Goal: Communication & Community: Answer question/provide support

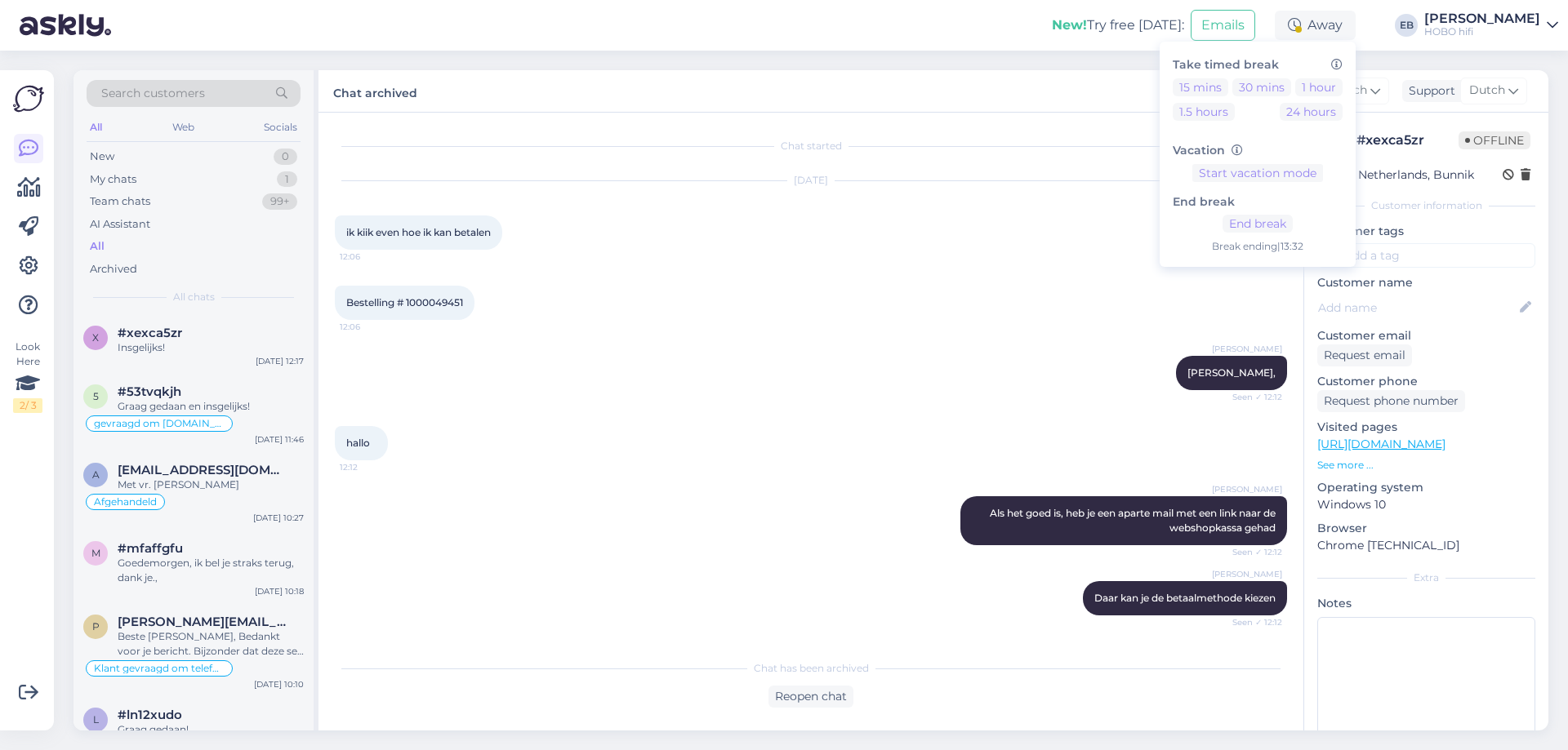
scroll to position [918, 0]
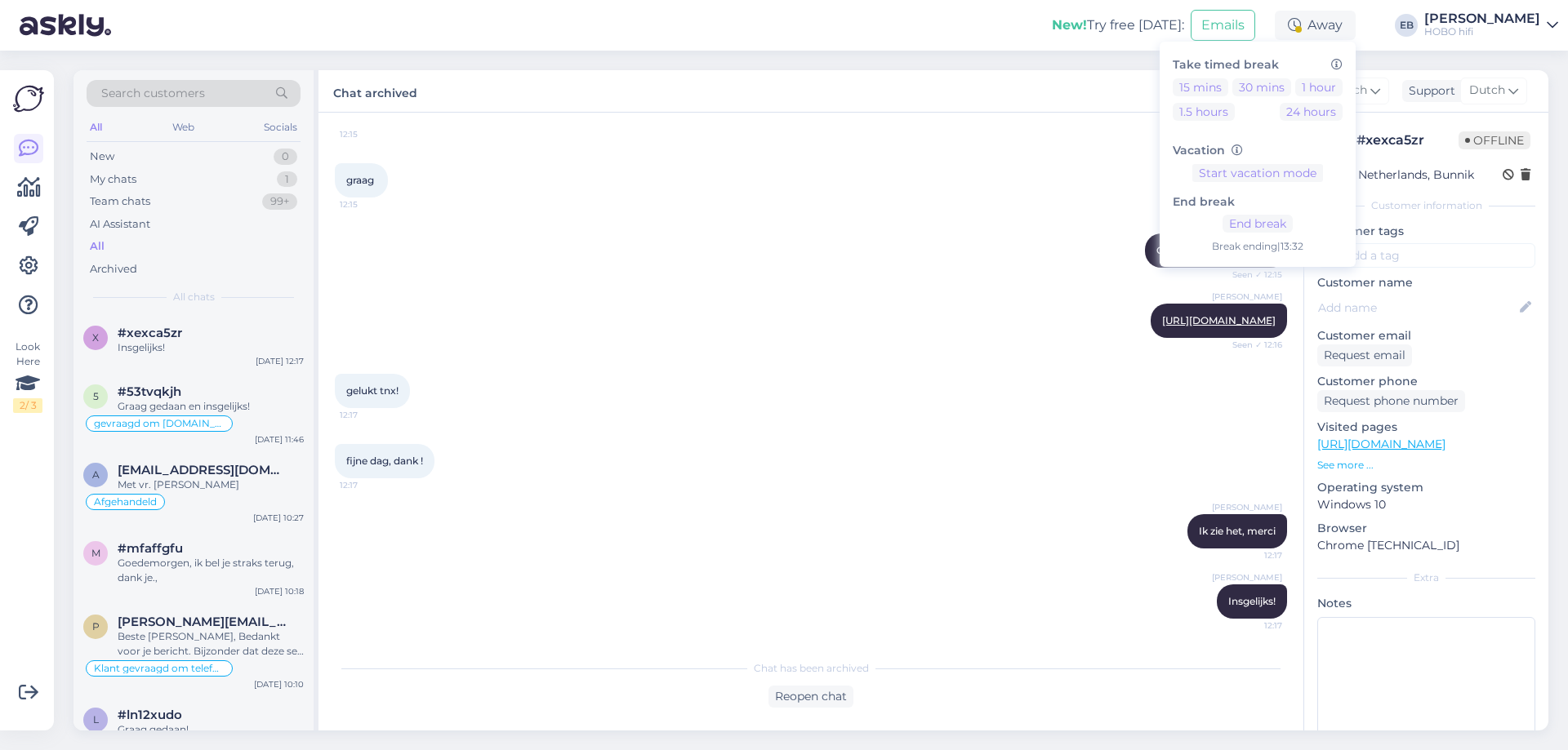
drag, startPoint x: 860, startPoint y: 291, endPoint x: 848, endPoint y: 286, distance: 13.0
click at [859, 290] on div "[PERSON_NAME] [URL][DOMAIN_NAME] Seen ✓ 12:16" at bounding box center [811, 320] width 952 height 70
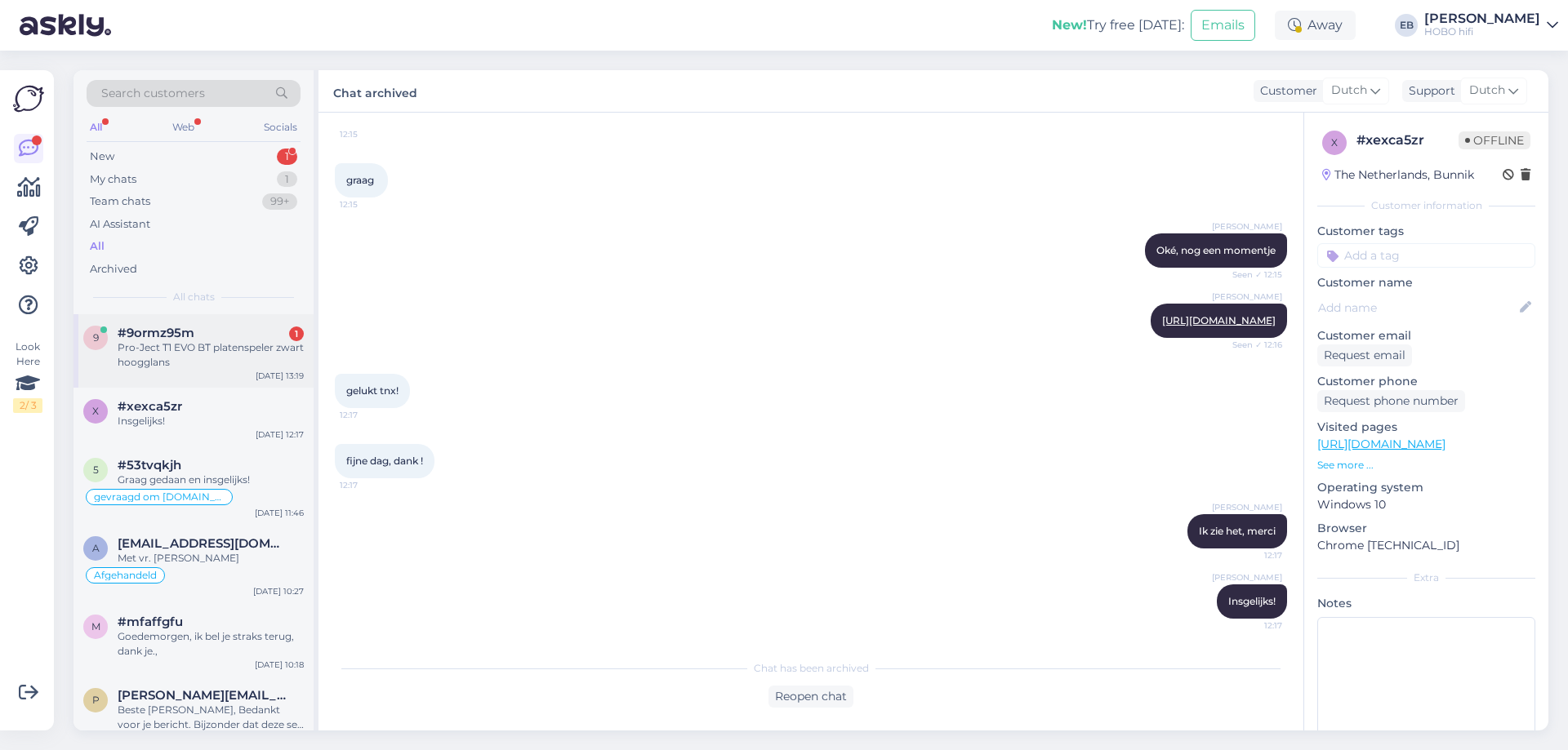
click at [214, 347] on div "Pro-Ject T1 EVO BT platenspeler zwart hoogglans" at bounding box center [211, 355] width 186 height 29
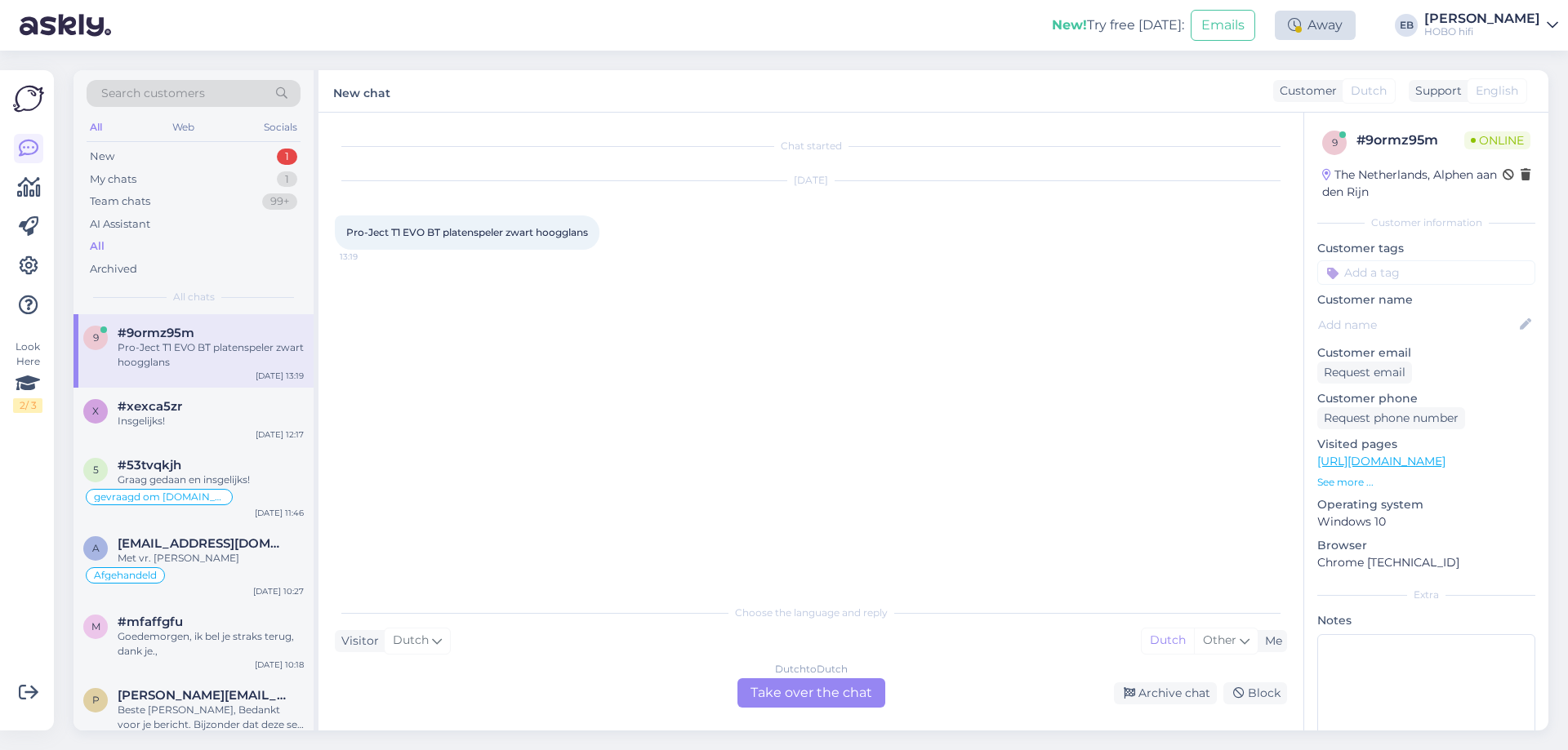
click at [1356, 29] on div "Away" at bounding box center [1315, 25] width 81 height 29
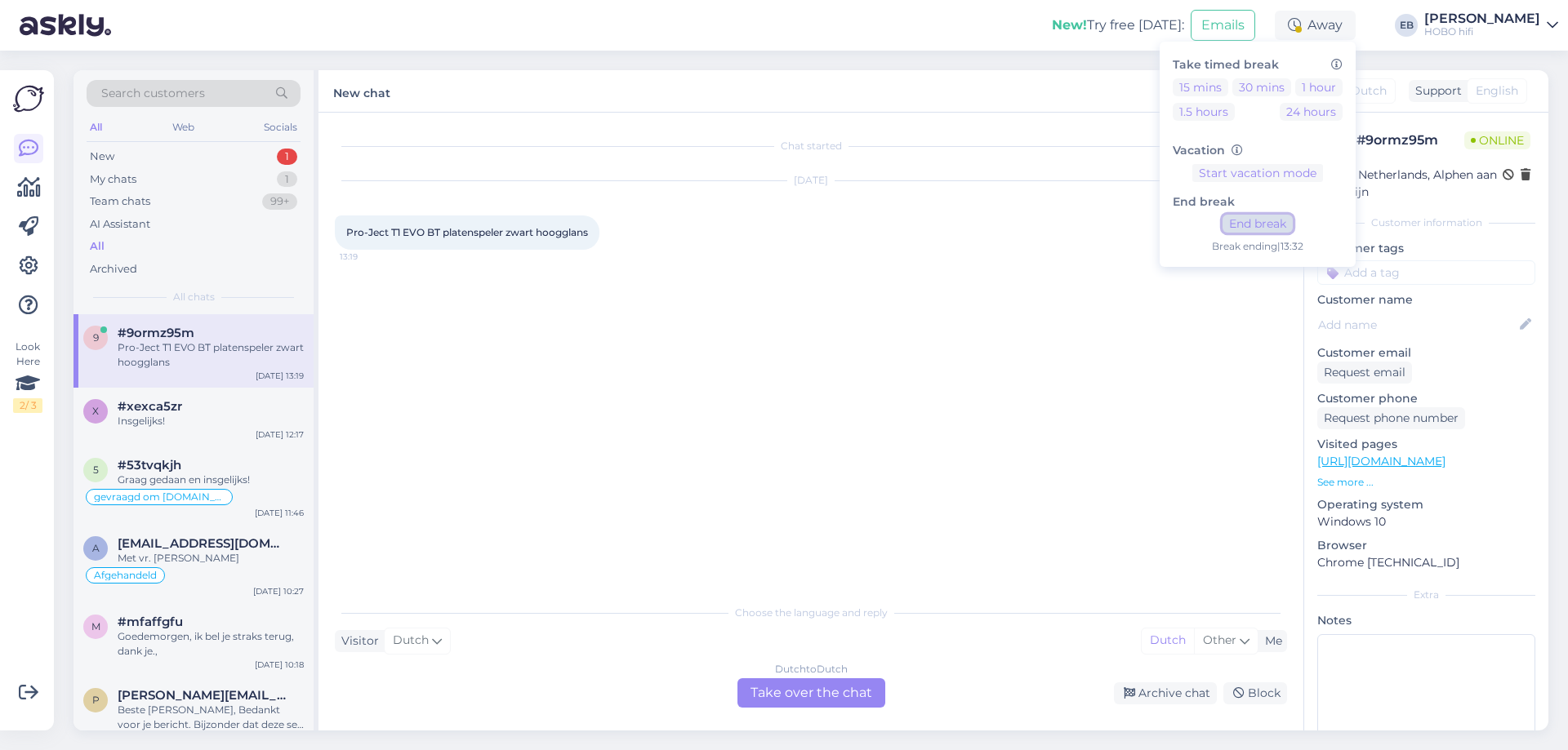
click at [1290, 231] on button "End break" at bounding box center [1258, 223] width 70 height 18
click at [827, 691] on div "Dutch to Dutch Take over the chat" at bounding box center [811, 693] width 148 height 29
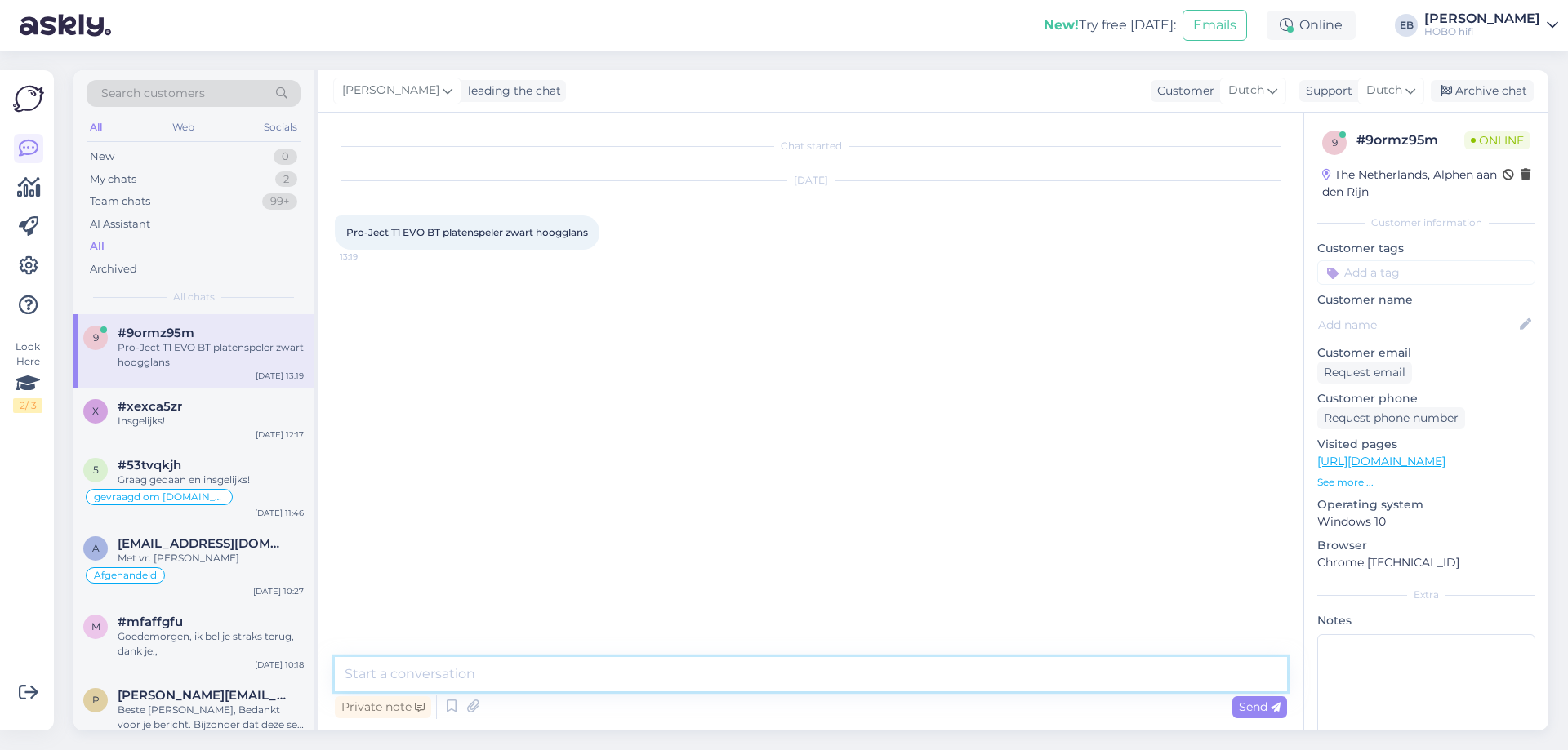
click at [744, 666] on textarea at bounding box center [811, 674] width 952 height 34
click at [715, 669] on textarea at bounding box center [811, 674] width 952 height 34
type textarea "Goedemiddag"
type textarea "W"
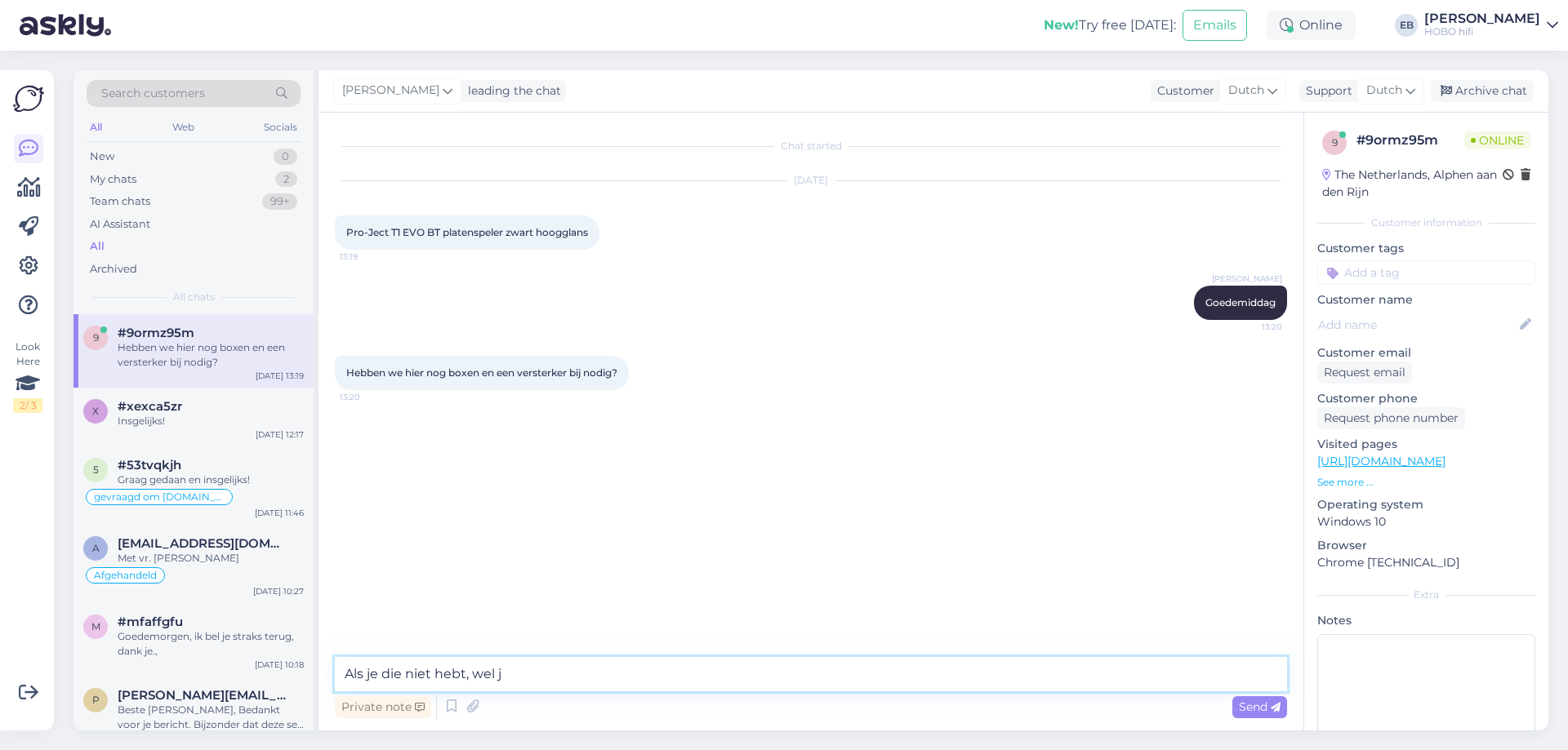
type textarea "Als je die niet hebt, wel ja"
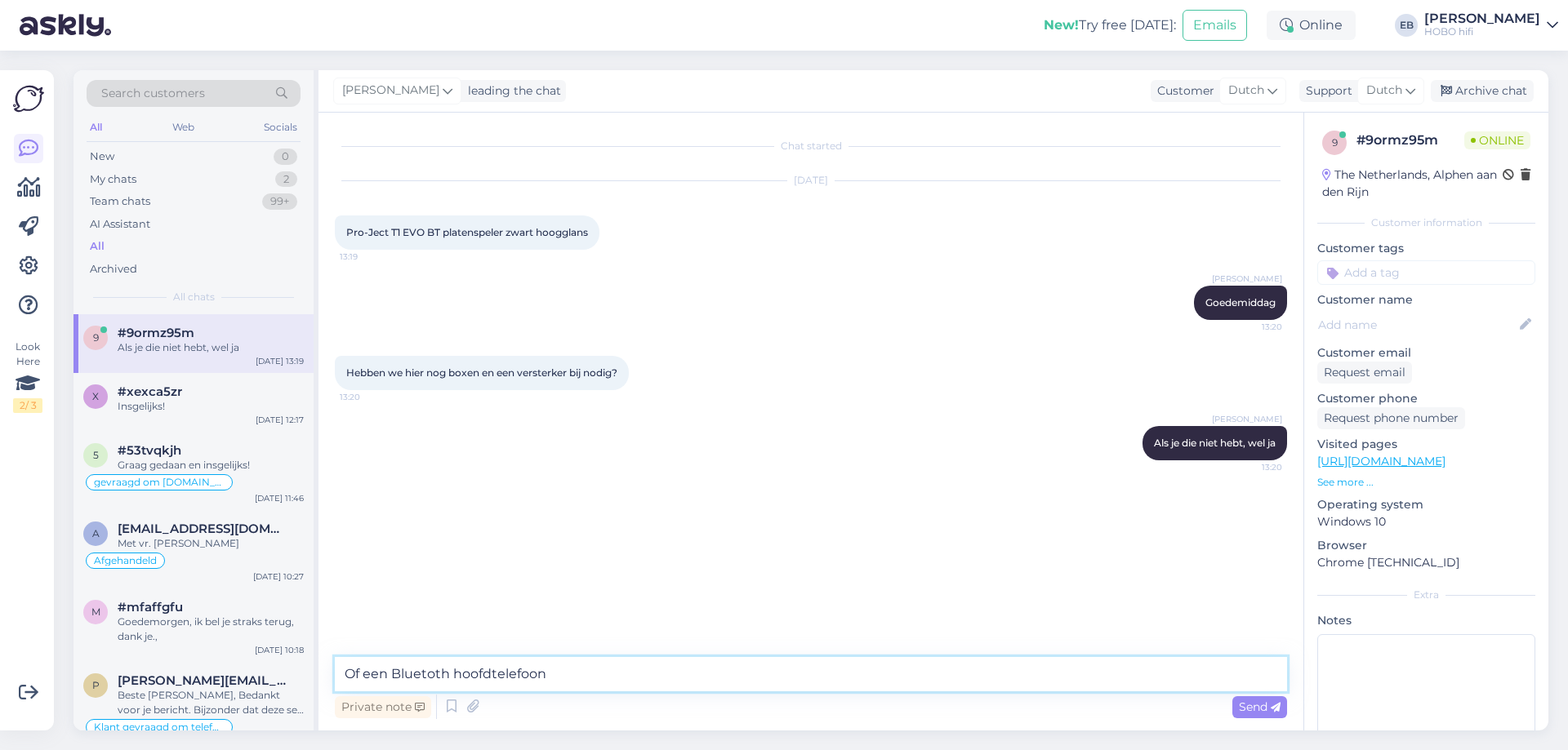
type textarea "Of een Bluetoth hoofdtelefoon"
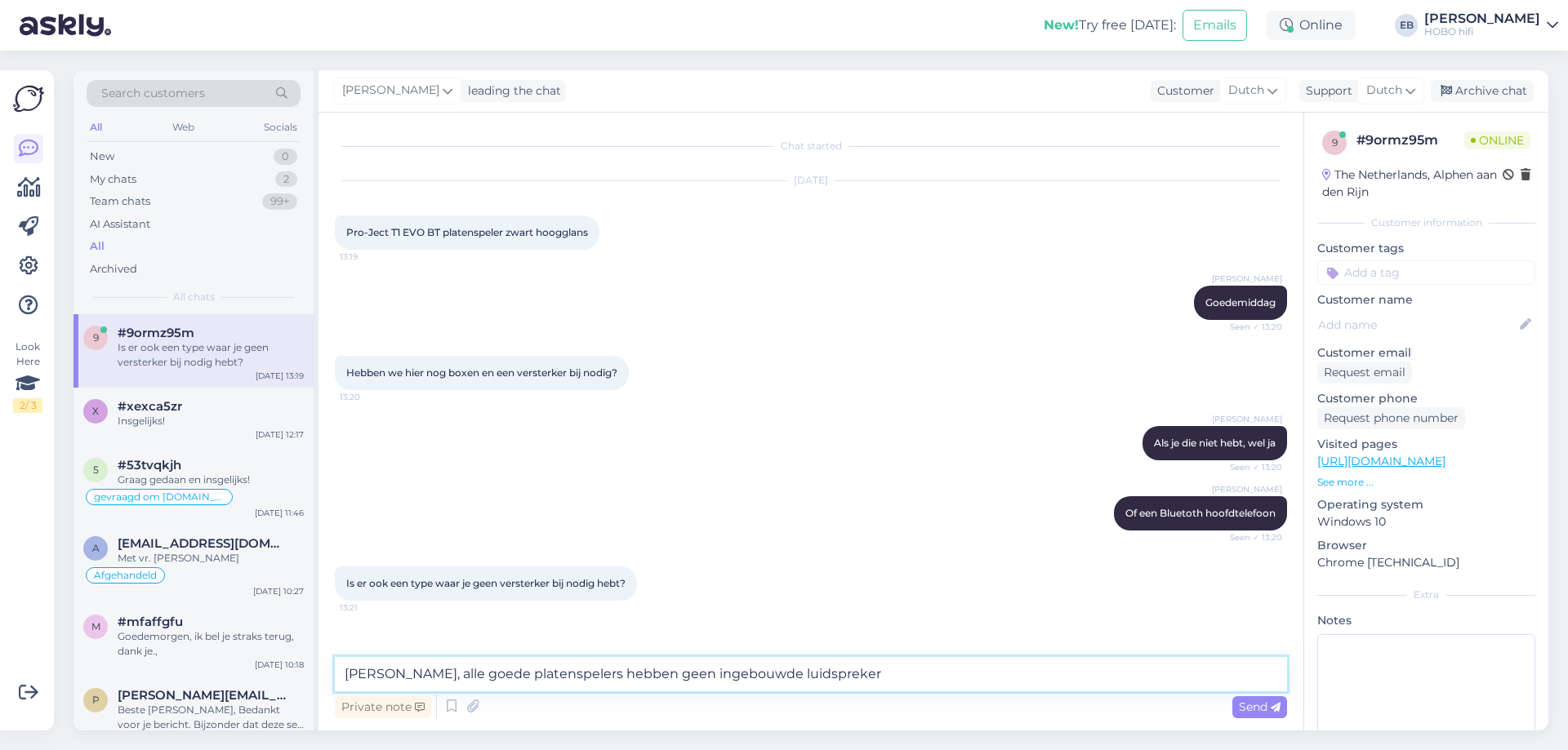
type textarea "[PERSON_NAME], alle goede platenspelers hebben geen ingebouwde luidsprekers"
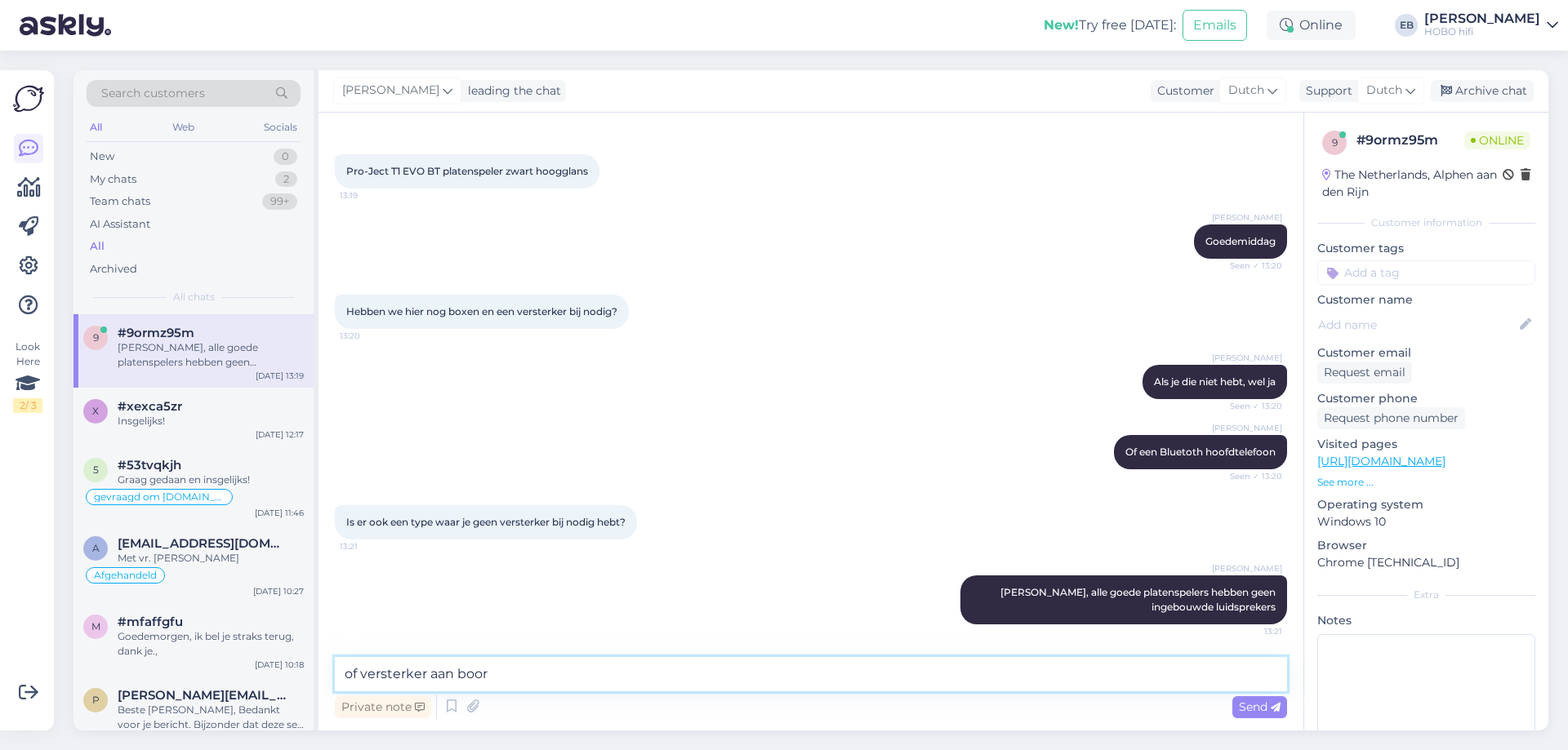
type textarea "of versterker aan boord"
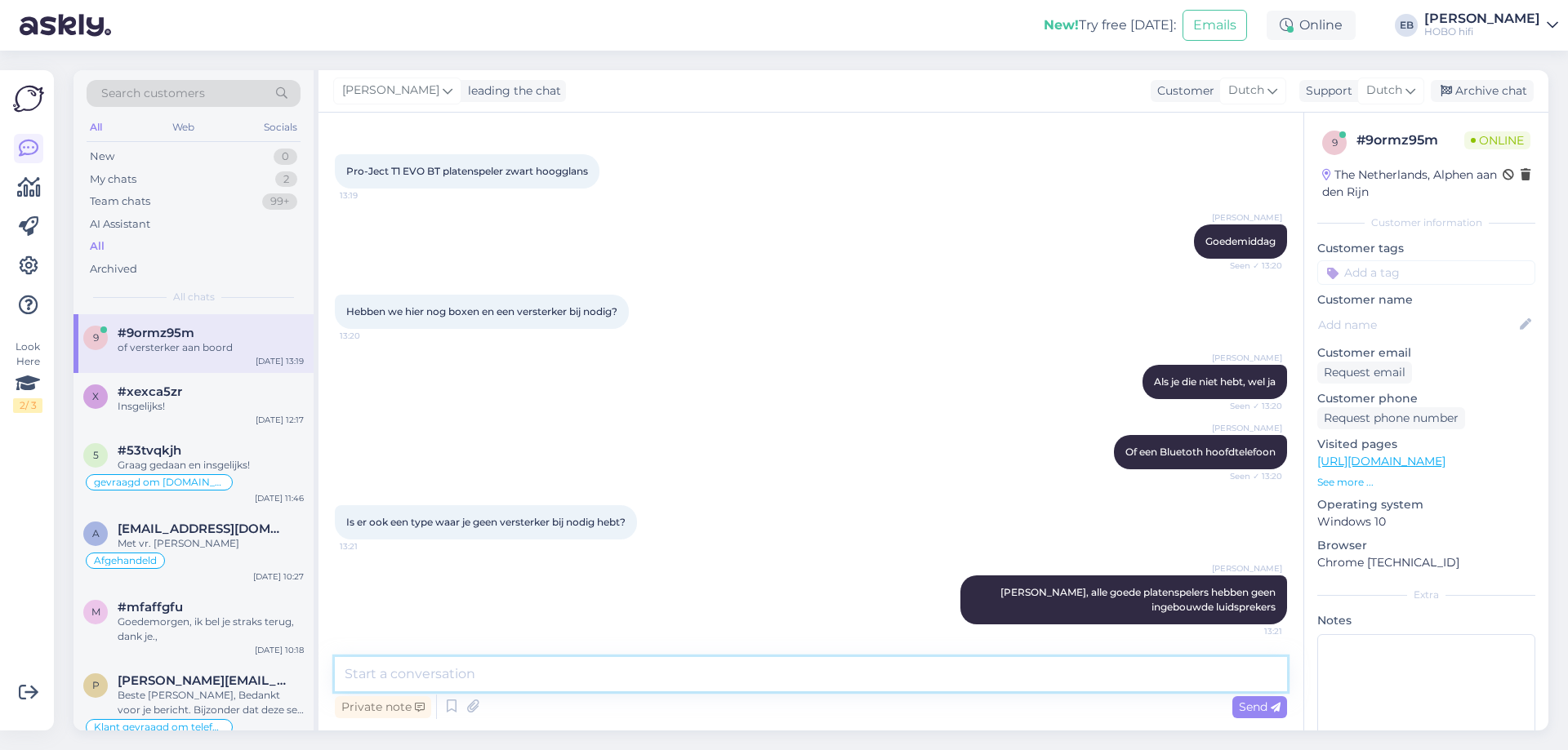
scroll to position [131, 0]
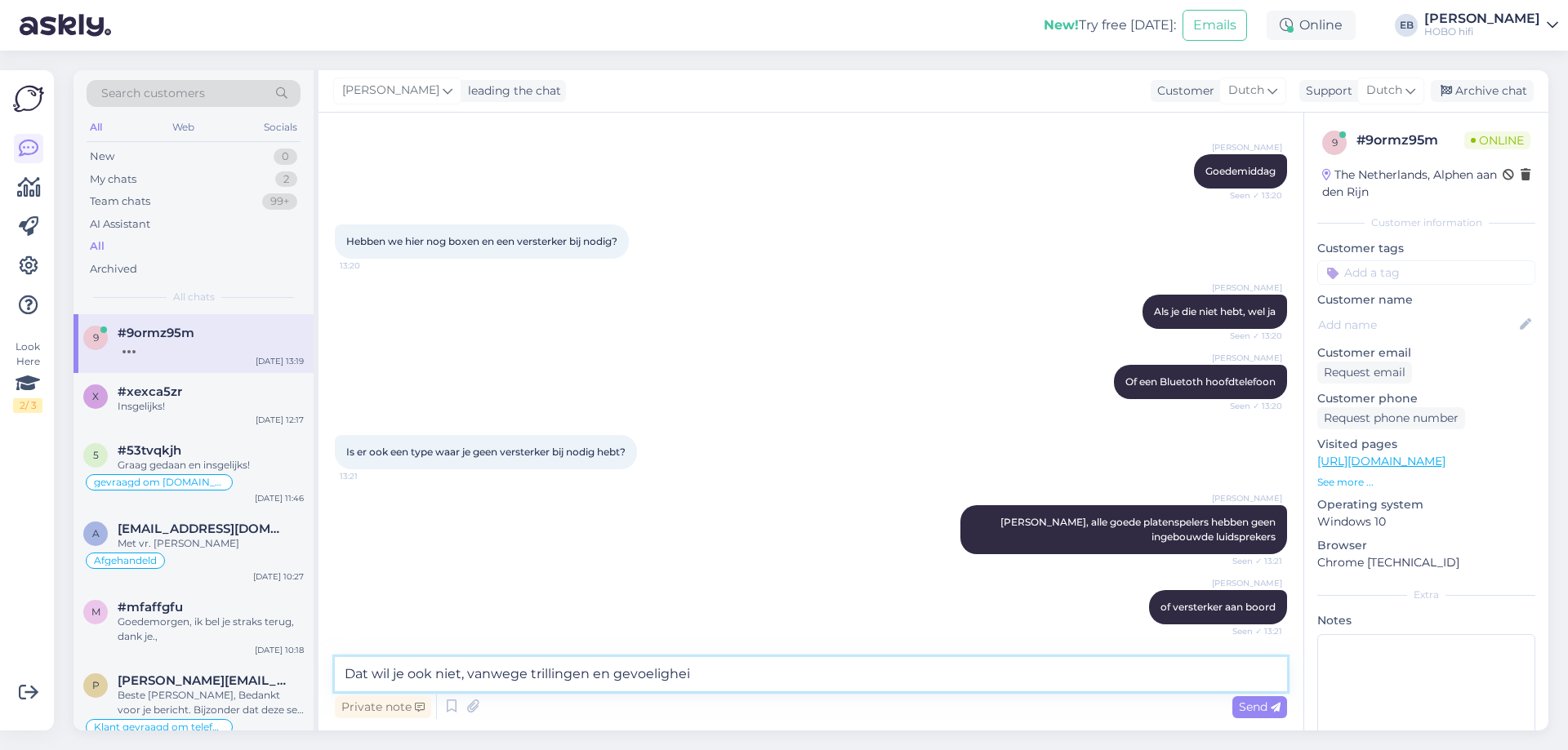
type textarea "Dat wil je ook niet, vanwege trillingen en gevoeligheid"
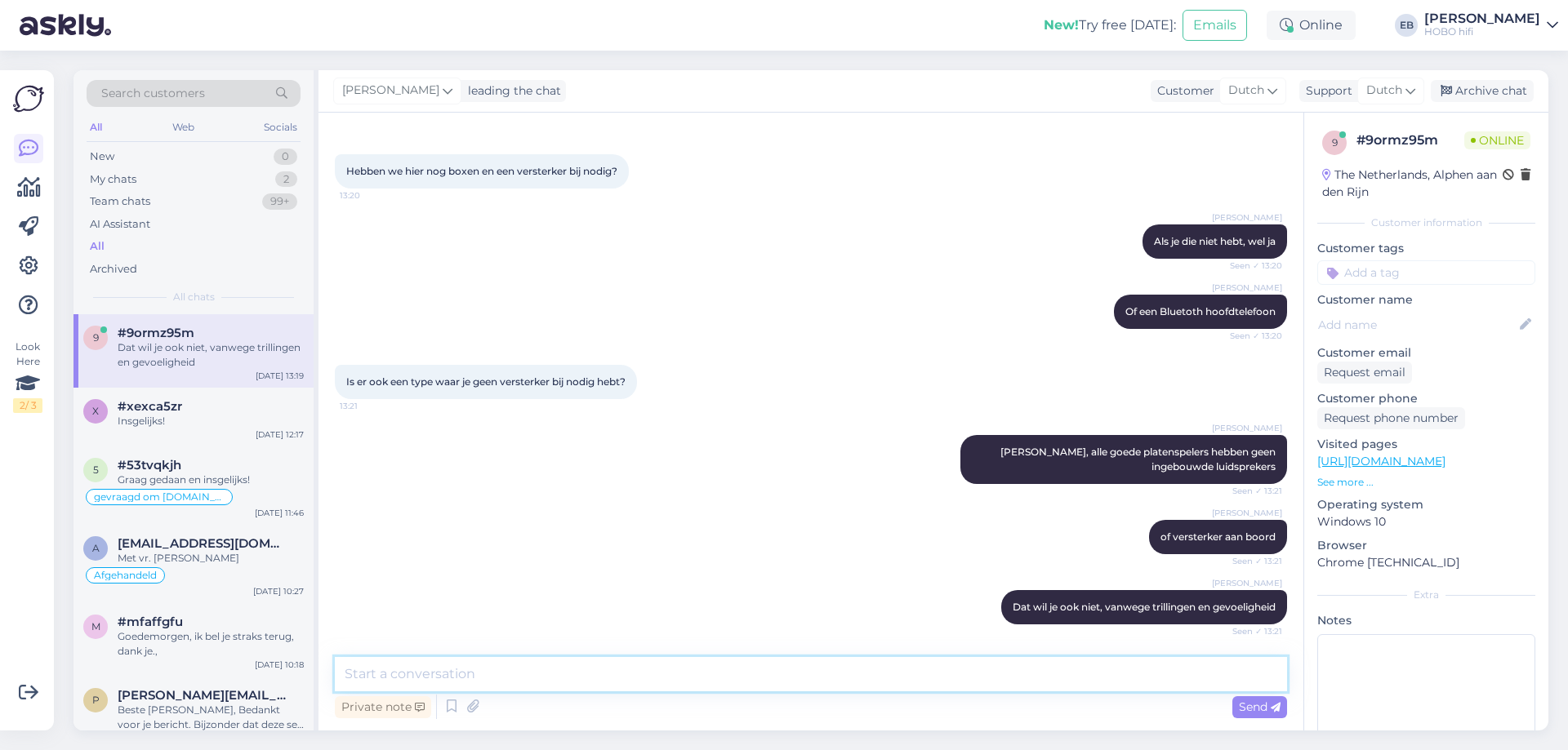
scroll to position [286, 0]
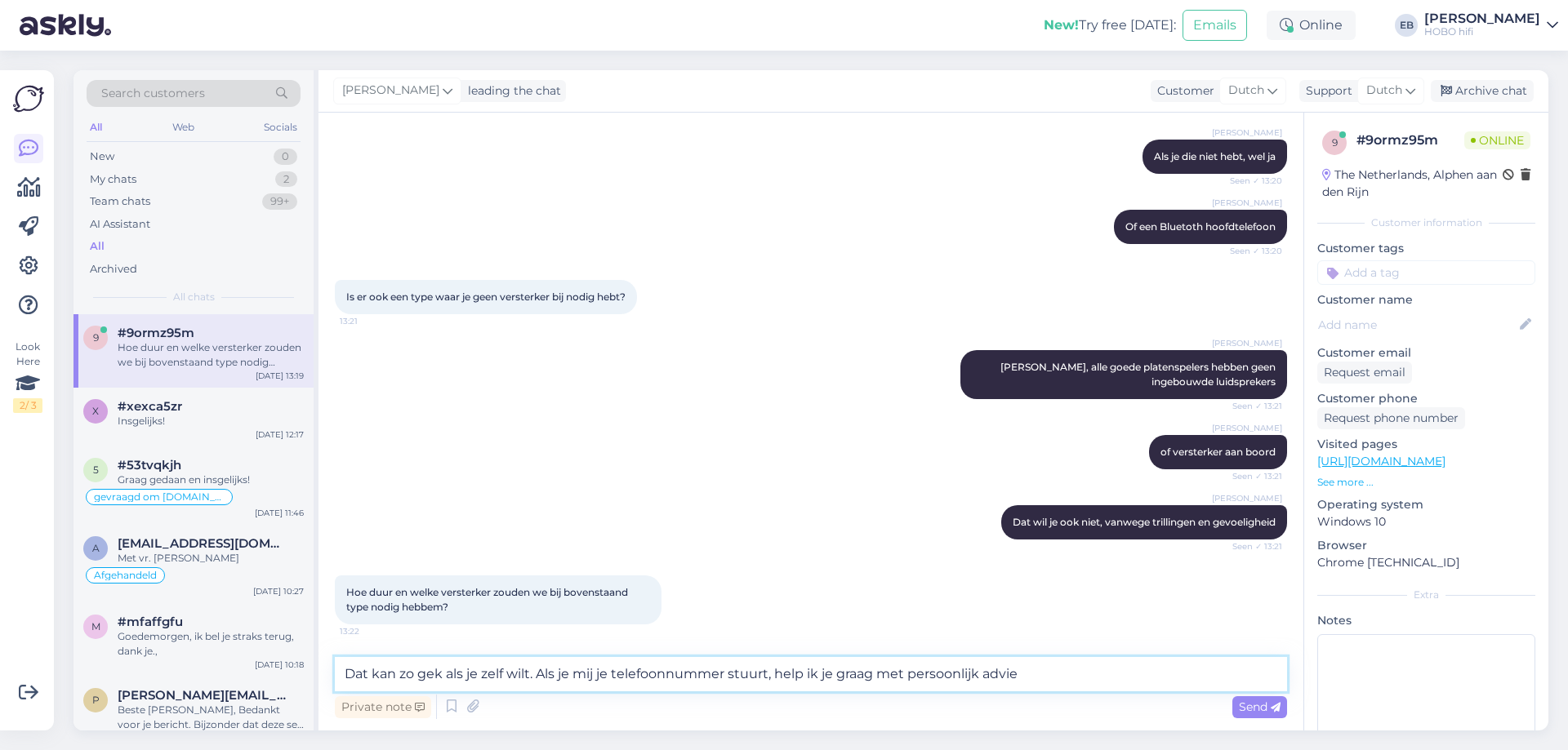
type textarea "Dat kan zo gek als je zelf wilt. Als je mij je telefoonnummer stuurt, help ik j…"
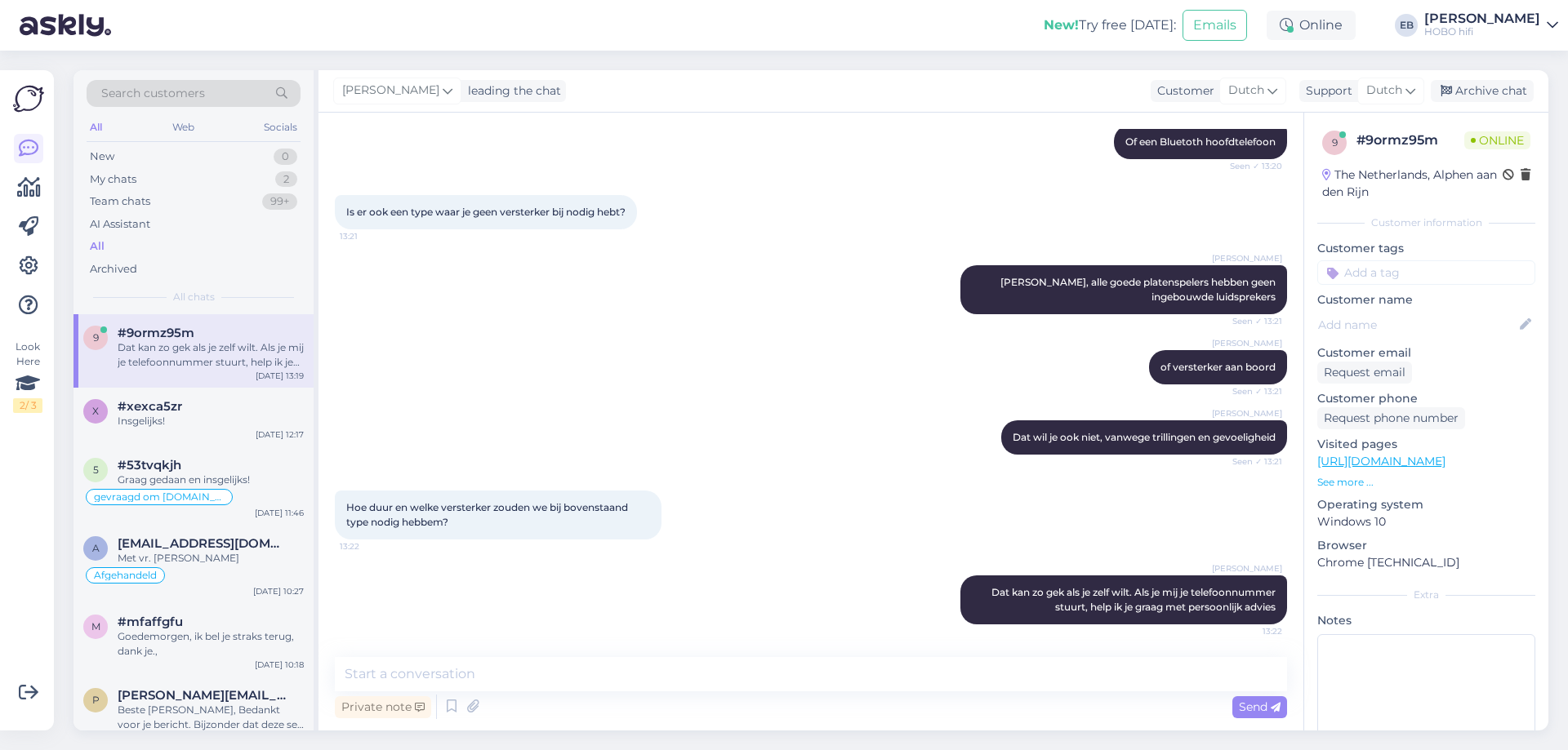
click at [862, 621] on div "[PERSON_NAME] Dat kan zo gek als je zelf wilt. Als je mij je telefoonnummer stu…" at bounding box center [811, 600] width 952 height 85
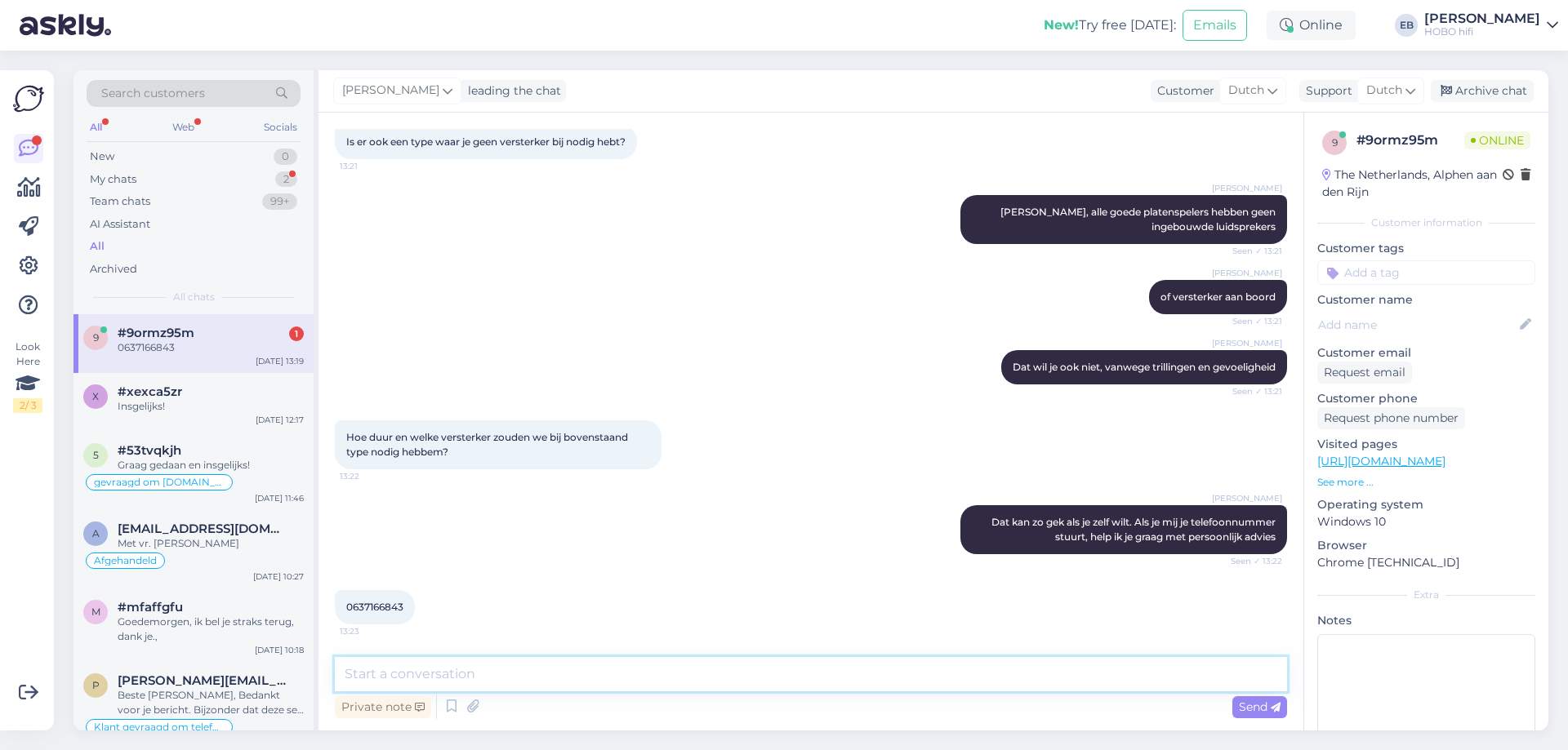
click at [676, 684] on textarea at bounding box center [811, 674] width 952 height 34
type textarea "Dank je, ik bel je zo direct op"
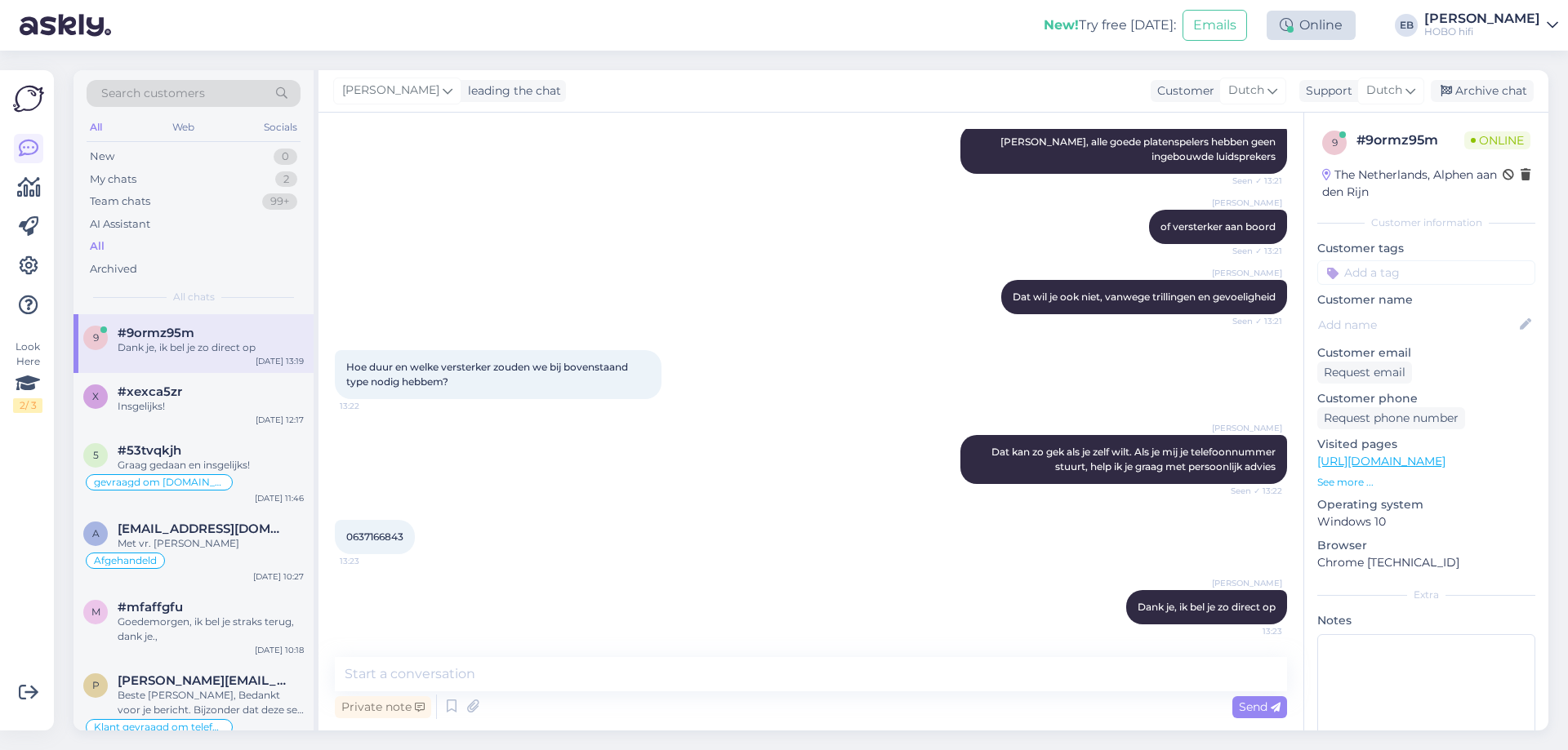
click at [1338, 34] on div "Online" at bounding box center [1311, 25] width 89 height 29
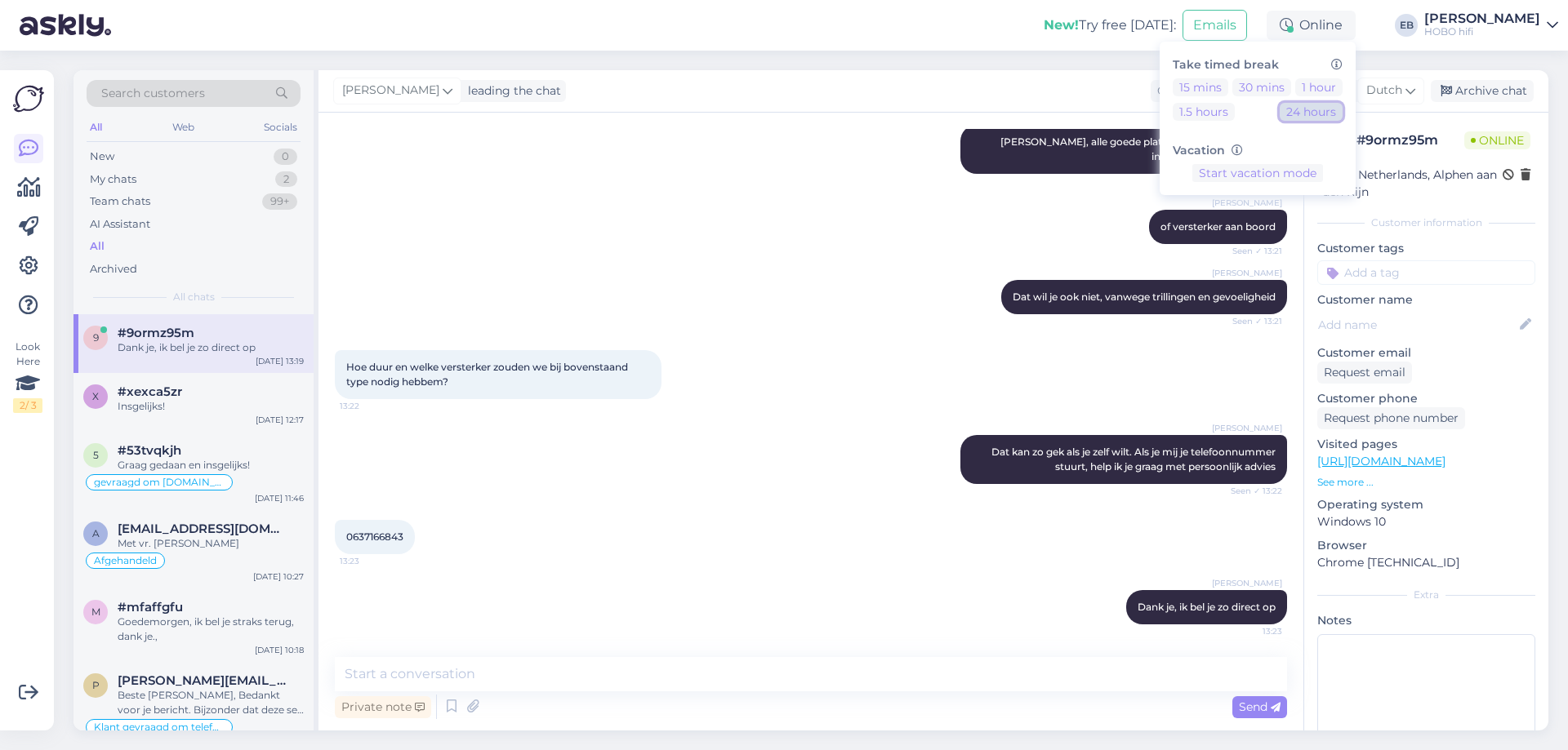
click at [1342, 114] on button "24 hours" at bounding box center [1311, 112] width 63 height 18
click at [1412, 271] on input at bounding box center [1426, 272] width 218 height 25
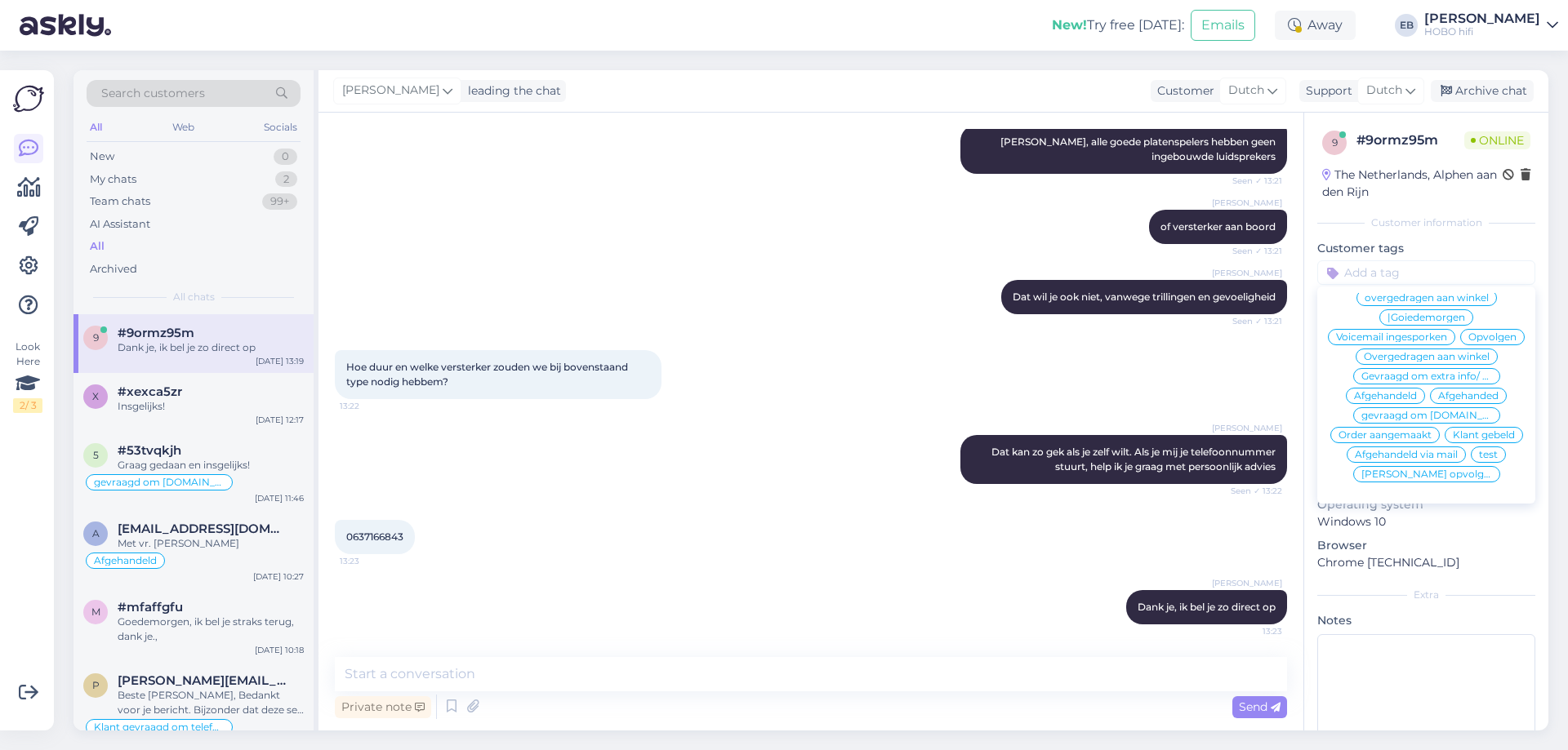
scroll to position [77, 0]
click at [1453, 438] on span "Klant gebeld" at bounding box center [1484, 435] width 62 height 9
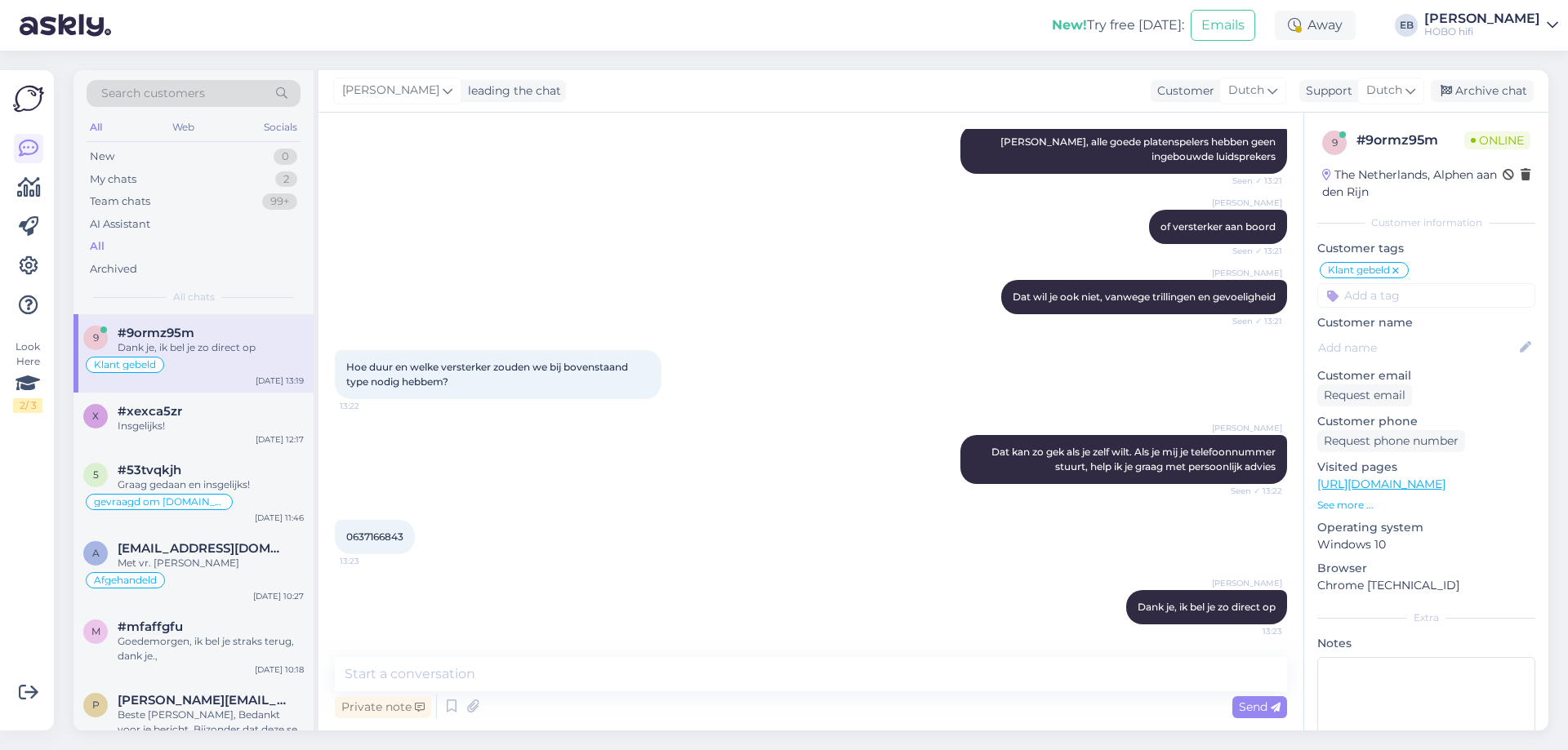
click at [1401, 482] on link "[URL][DOMAIN_NAME]" at bounding box center [1381, 483] width 128 height 14
click at [842, 463] on div "[PERSON_NAME] Dat kan zo gek als je zelf wilt. Als je mij je telefoonnummer stu…" at bounding box center [811, 459] width 952 height 85
click at [1491, 87] on div "Archive chat" at bounding box center [1482, 91] width 103 height 22
